Goal: Task Accomplishment & Management: Complete application form

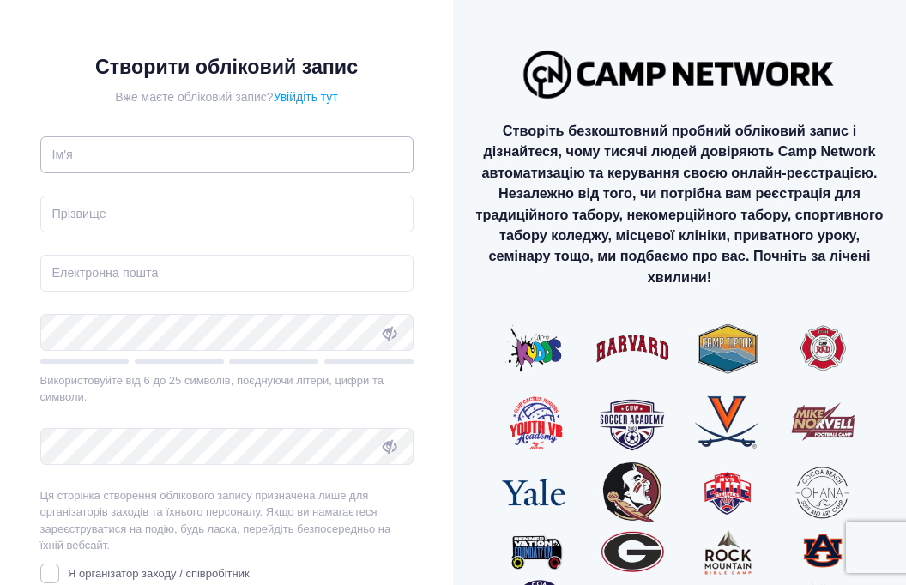
click at [143, 160] on input "text" at bounding box center [226, 154] width 373 height 37
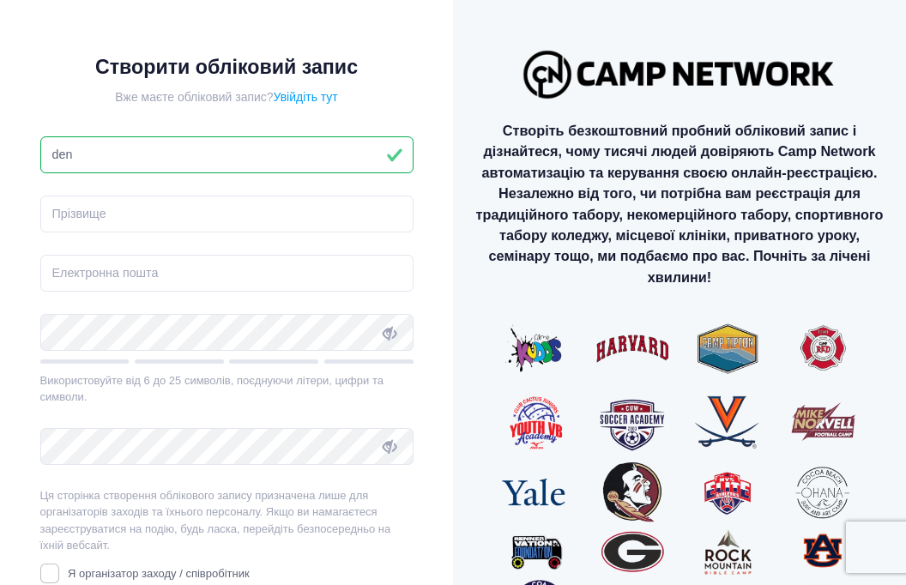
type input "den"
click at [101, 221] on input "text" at bounding box center [226, 214] width 373 height 37
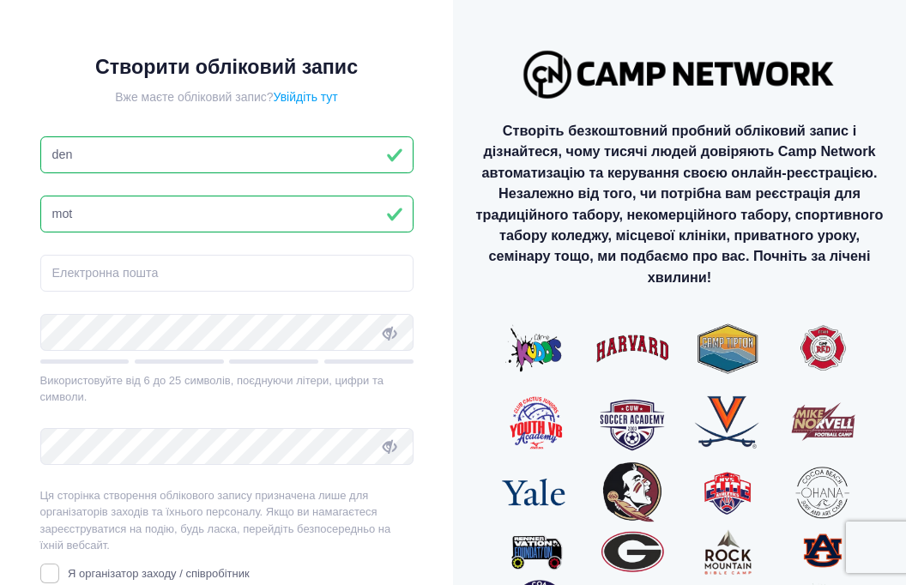
type input "mot"
click at [90, 279] on input "email" at bounding box center [226, 273] width 373 height 37
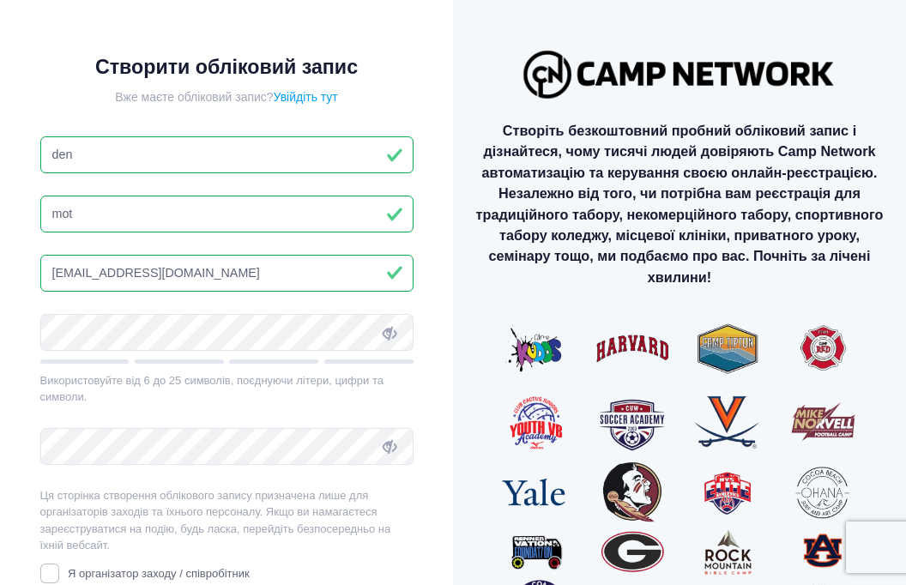
type input "dmotuz567@gmail.com"
click at [387, 336] on icon at bounding box center [390, 333] width 14 height 14
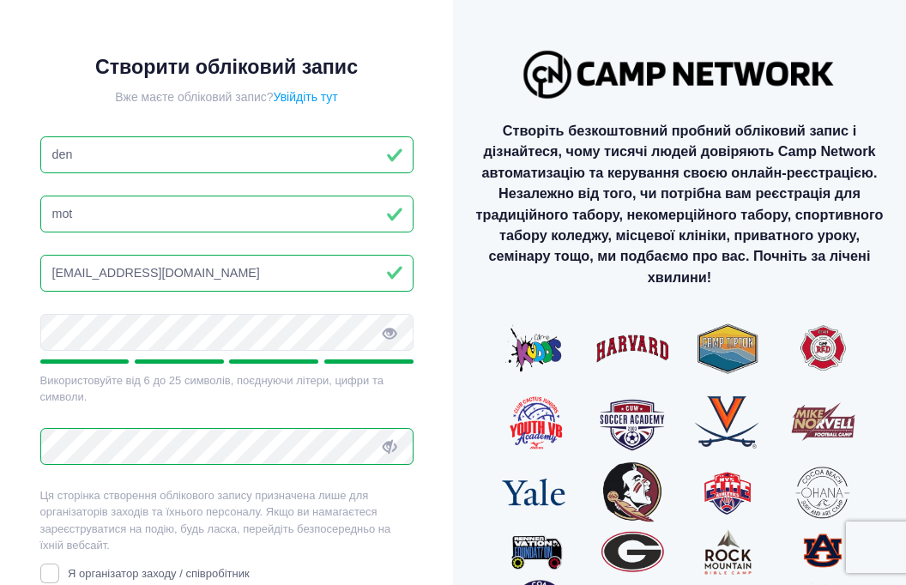
click at [387, 451] on icon at bounding box center [390, 447] width 14 height 14
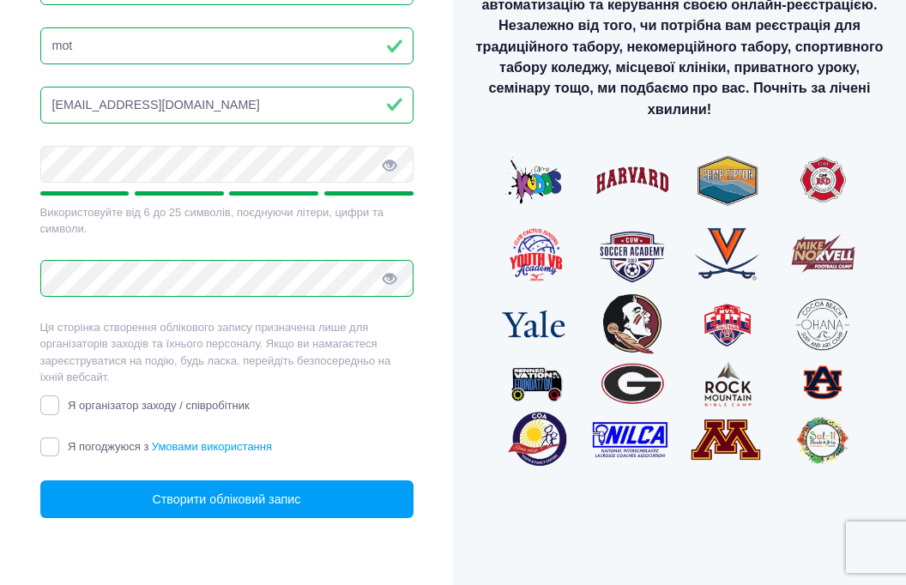
scroll to position [171, 0]
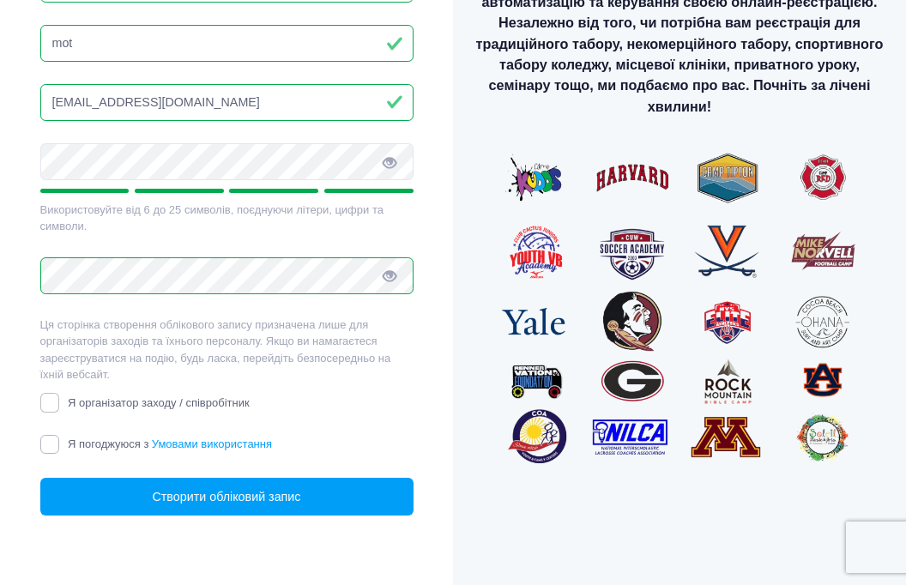
click at [57, 448] on input "Я погоджуюся з Умовами використання" at bounding box center [50, 445] width 20 height 20
checkbox input "true"
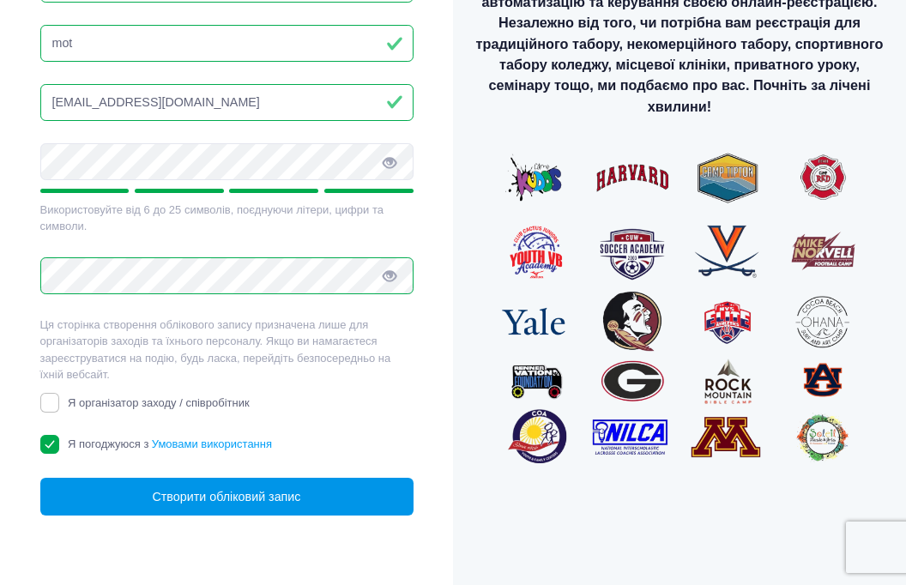
click at [143, 500] on button "Створити обліковий запис" at bounding box center [226, 497] width 373 height 38
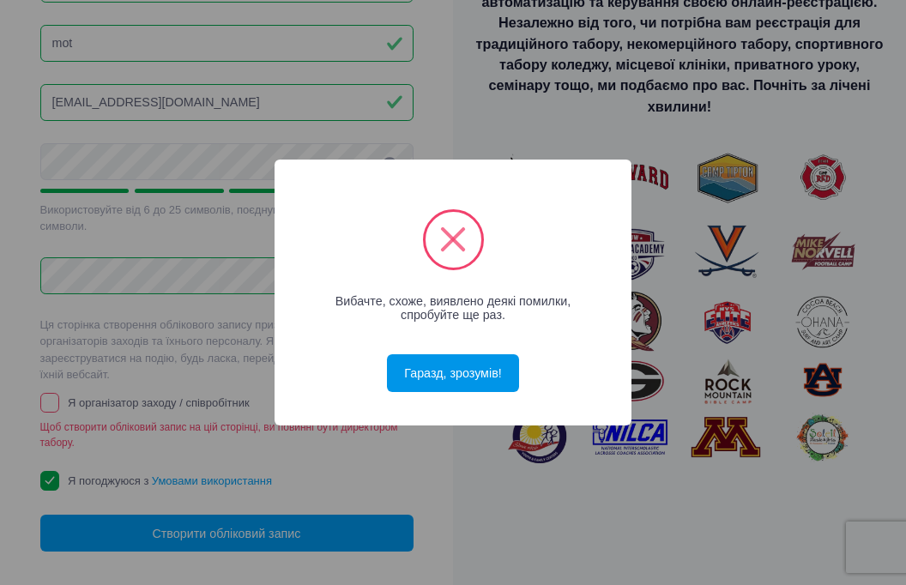
click at [461, 382] on button "Гаразд, зрозумів!" at bounding box center [453, 373] width 132 height 38
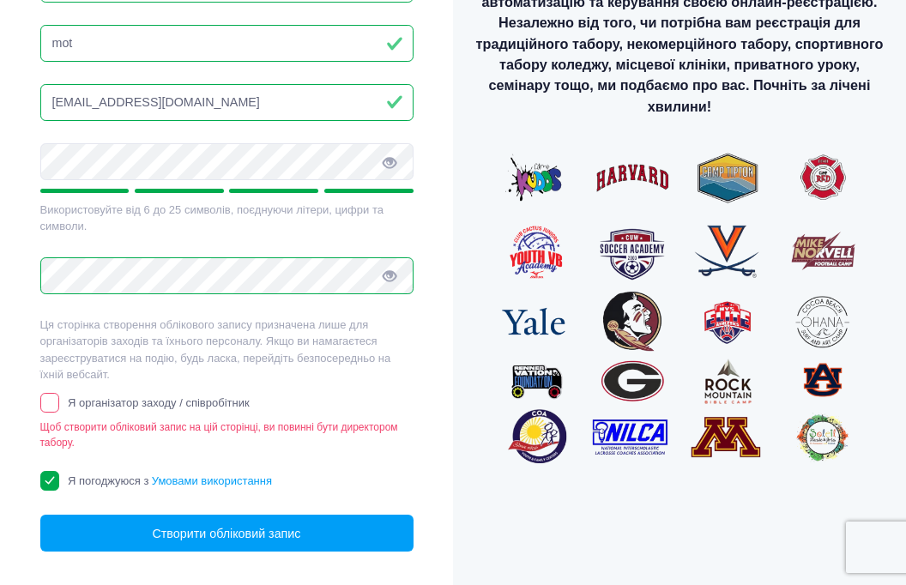
click at [50, 414] on div "Ця сторінка створення облікового запису призначена лише для організаторів заход…" at bounding box center [226, 384] width 373 height 134
click at [46, 406] on input "Я організатор заходу / співробітник" at bounding box center [50, 403] width 20 height 20
checkbox input "true"
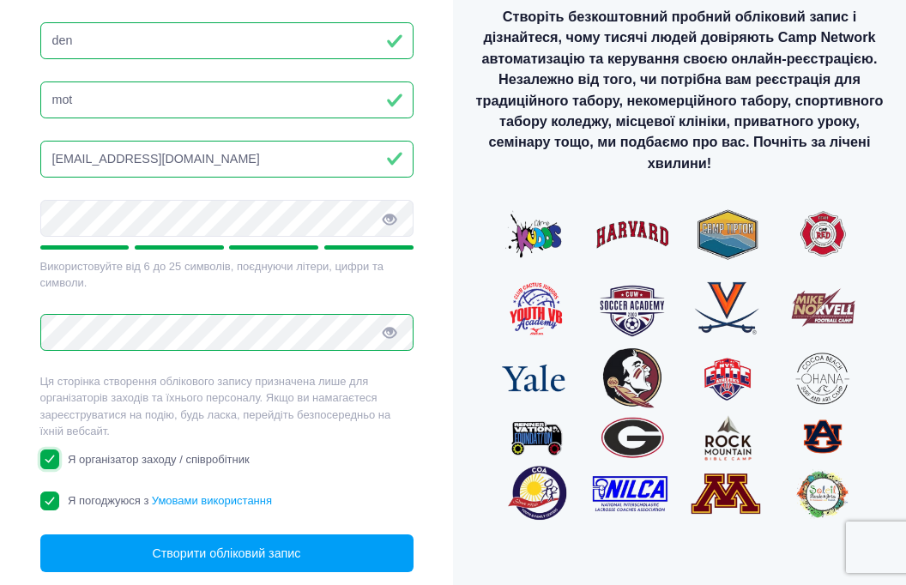
scroll to position [80, 0]
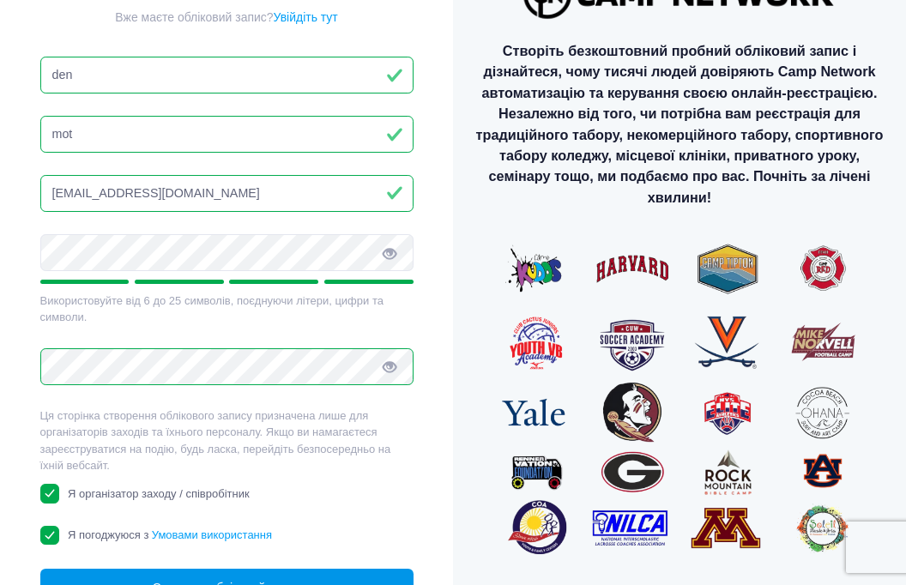
click at [190, 581] on font "Створити обліковий запис" at bounding box center [226, 588] width 148 height 14
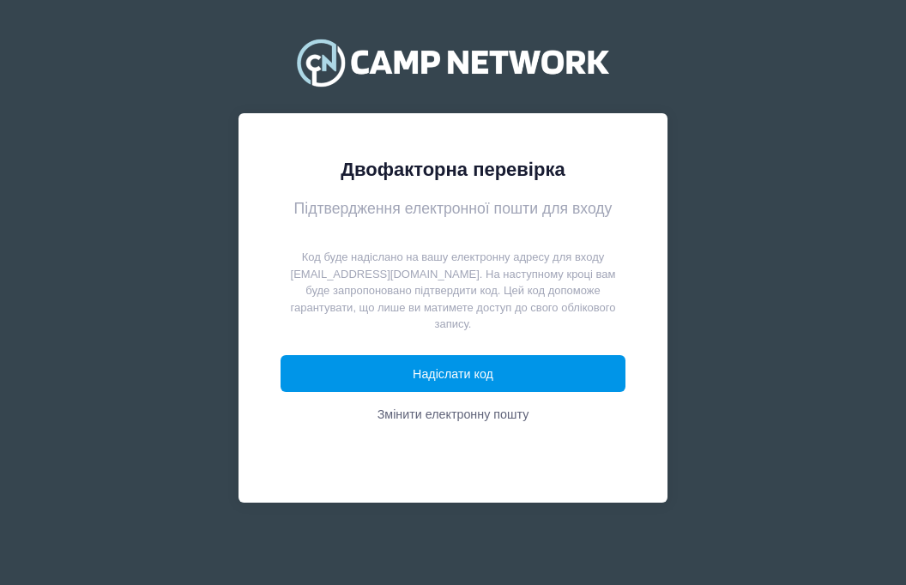
click at [426, 383] on button "Надіслати код" at bounding box center [454, 374] width 346 height 38
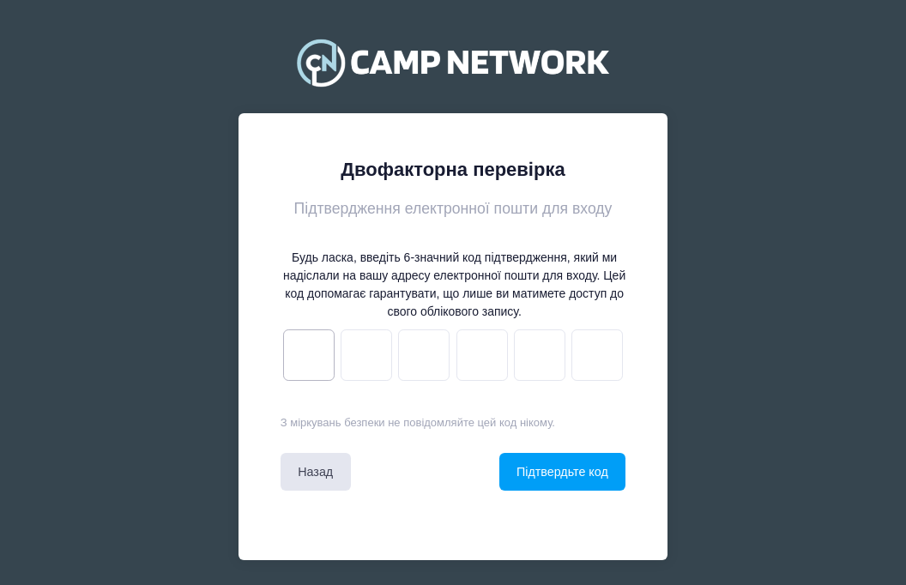
click at [294, 349] on input "text" at bounding box center [309, 356] width 52 height 52
type input "4"
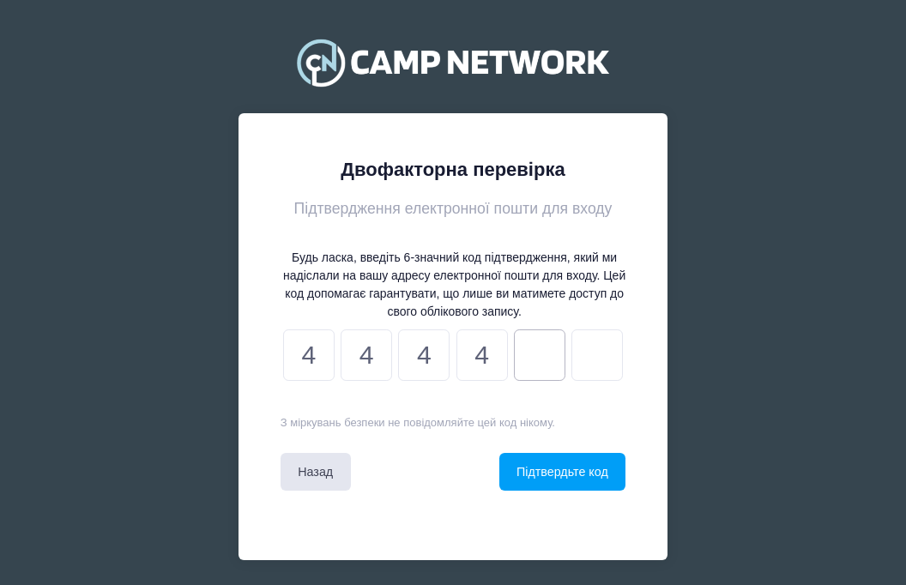
type input "f"
type input "5"
click at [536, 488] on button "Підтвердьте код" at bounding box center [563, 472] width 127 height 38
